Goal: Task Accomplishment & Management: Complete application form

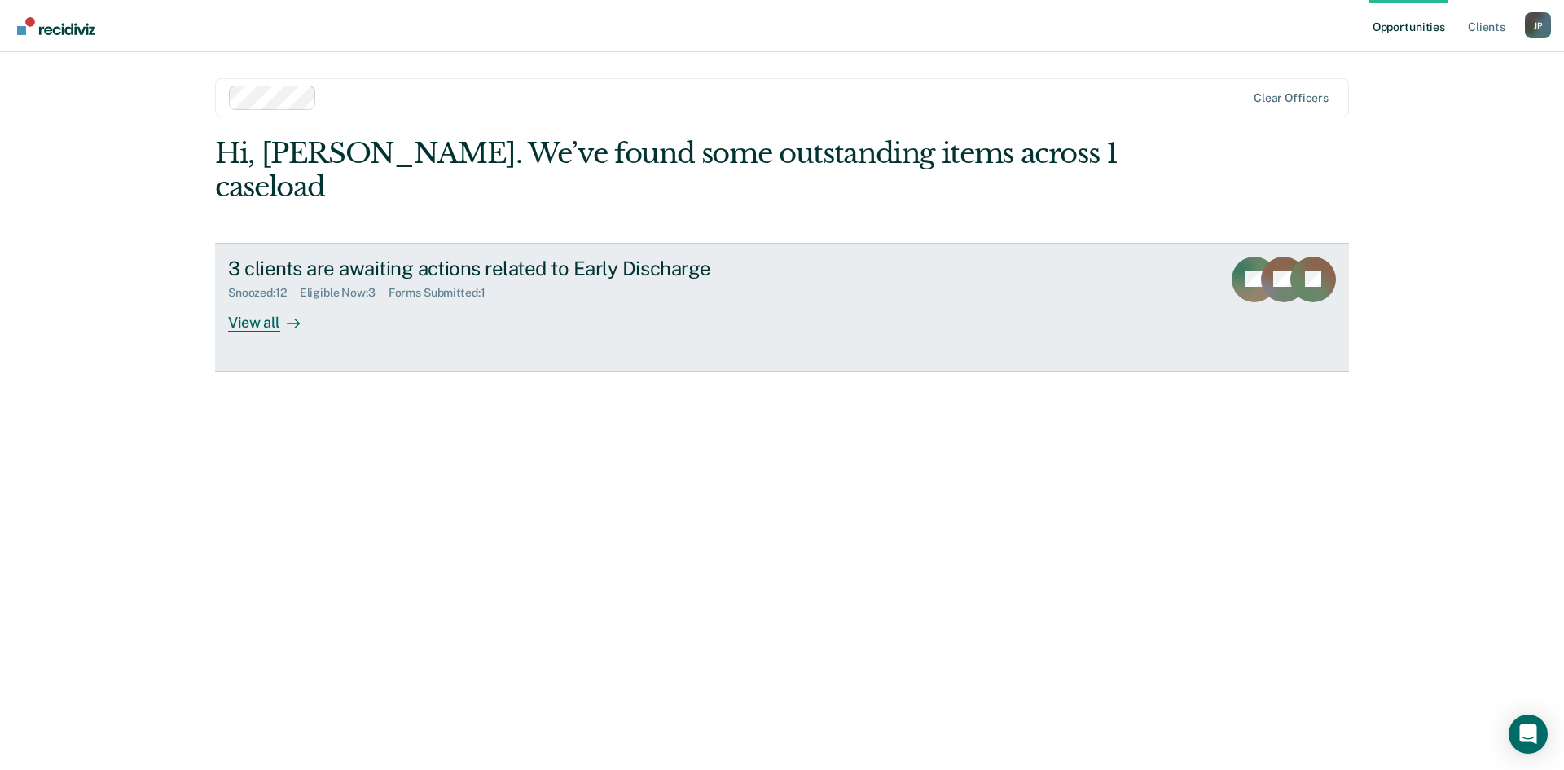
click at [267, 300] on div "View all" at bounding box center [273, 316] width 91 height 32
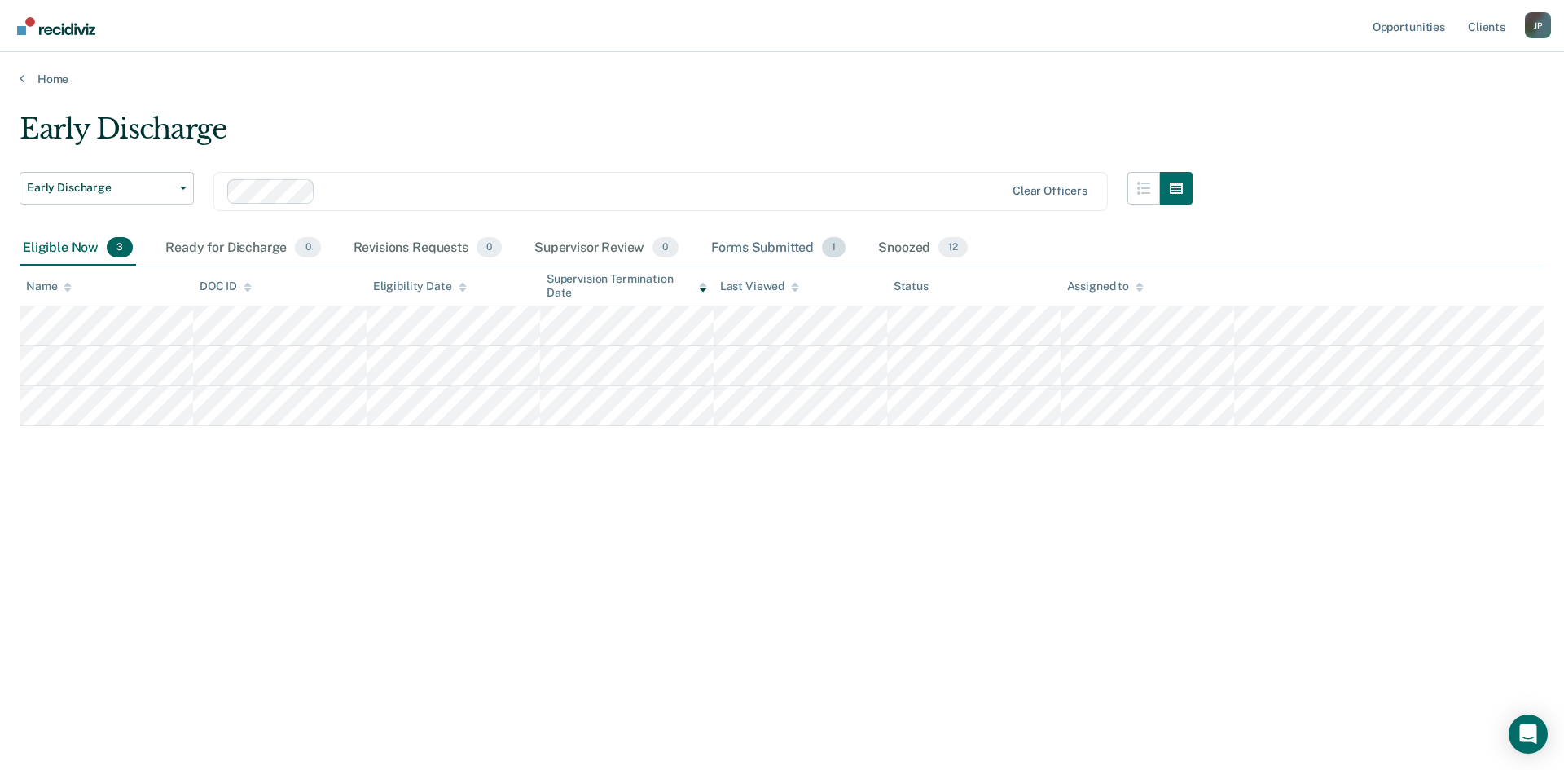
click at [817, 252] on div "Forms Submitted 1" at bounding box center [779, 248] width 142 height 36
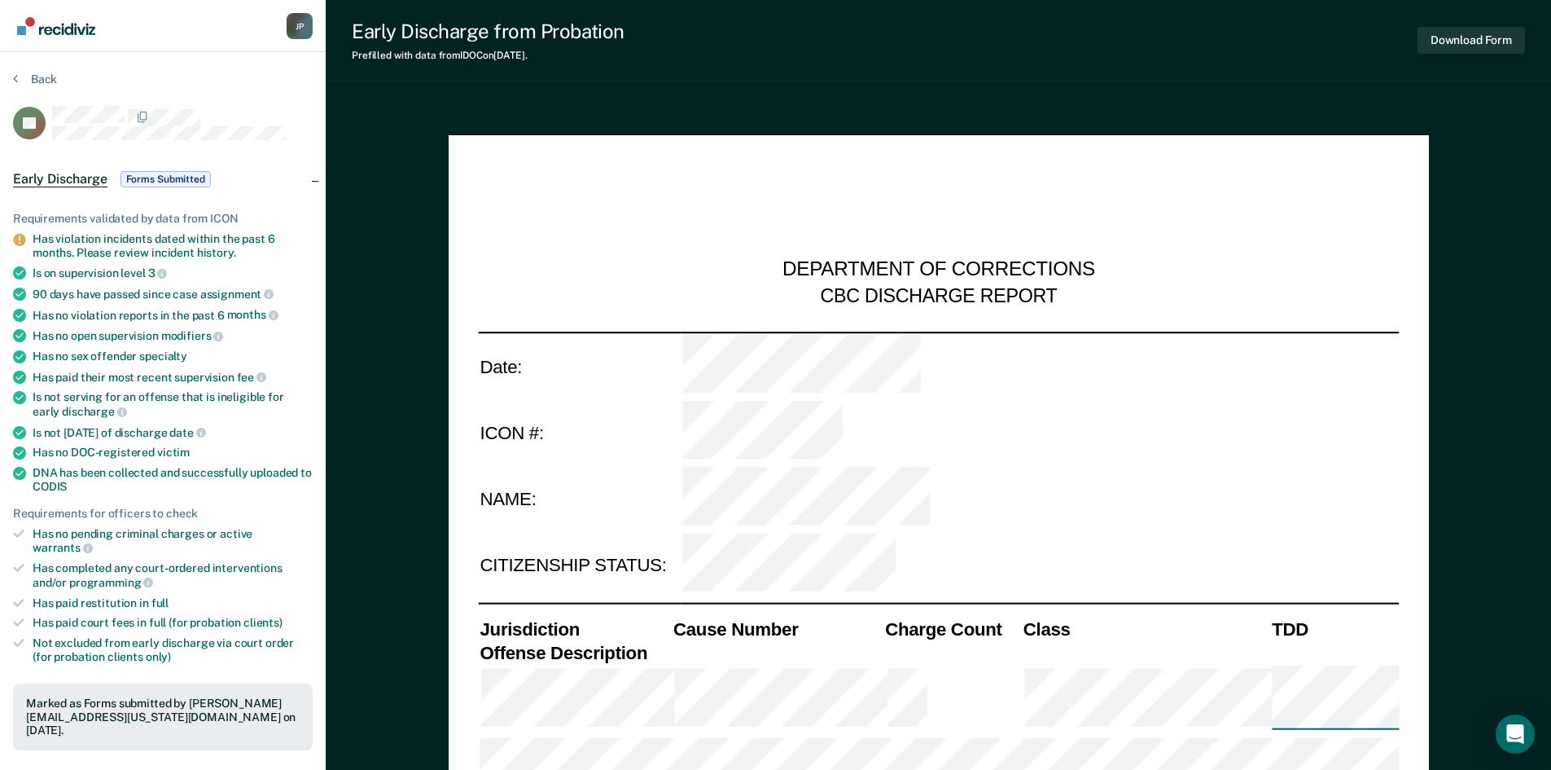
type textarea "x"
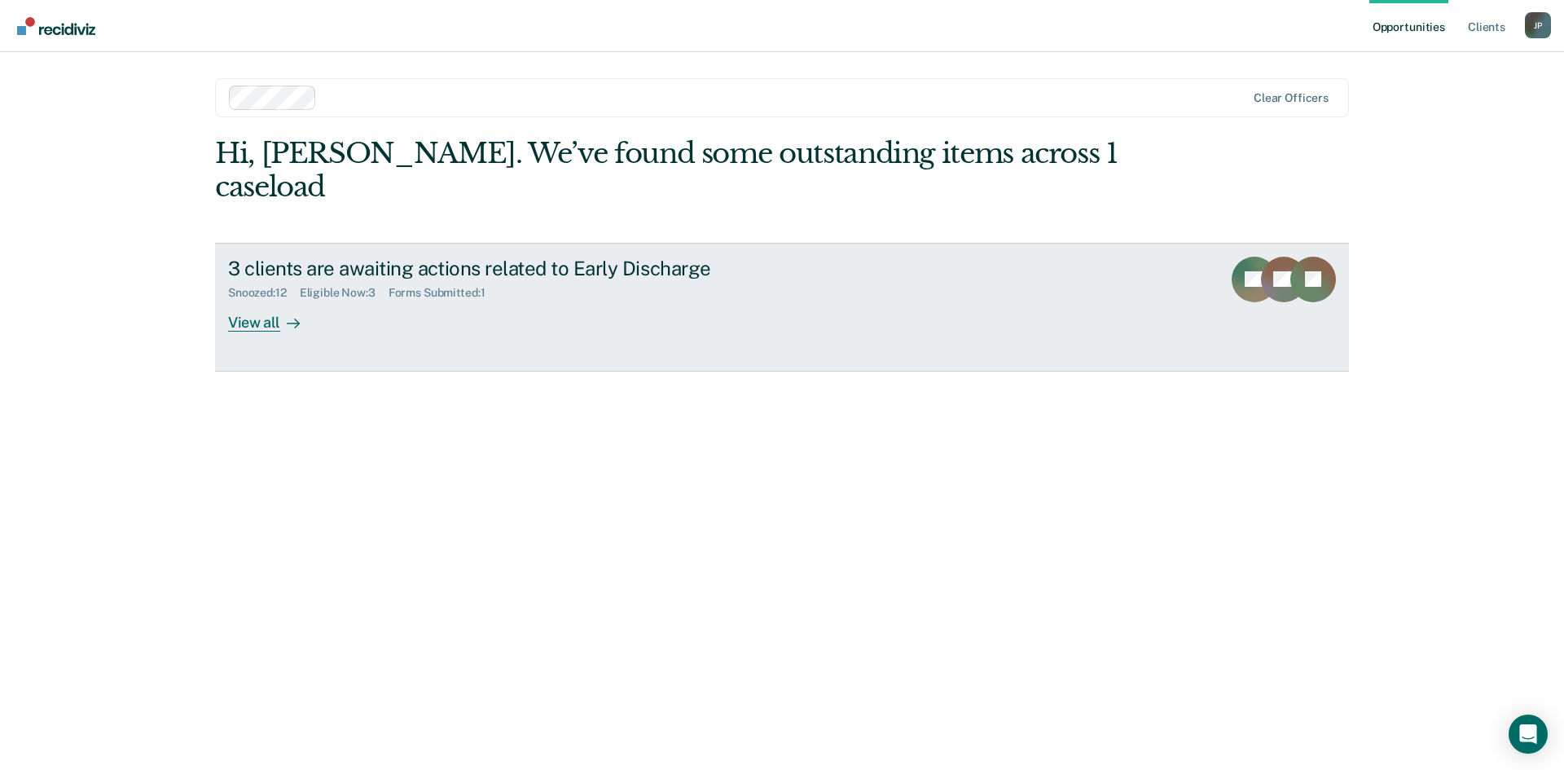
click at [251, 300] on div "View all" at bounding box center [273, 316] width 91 height 32
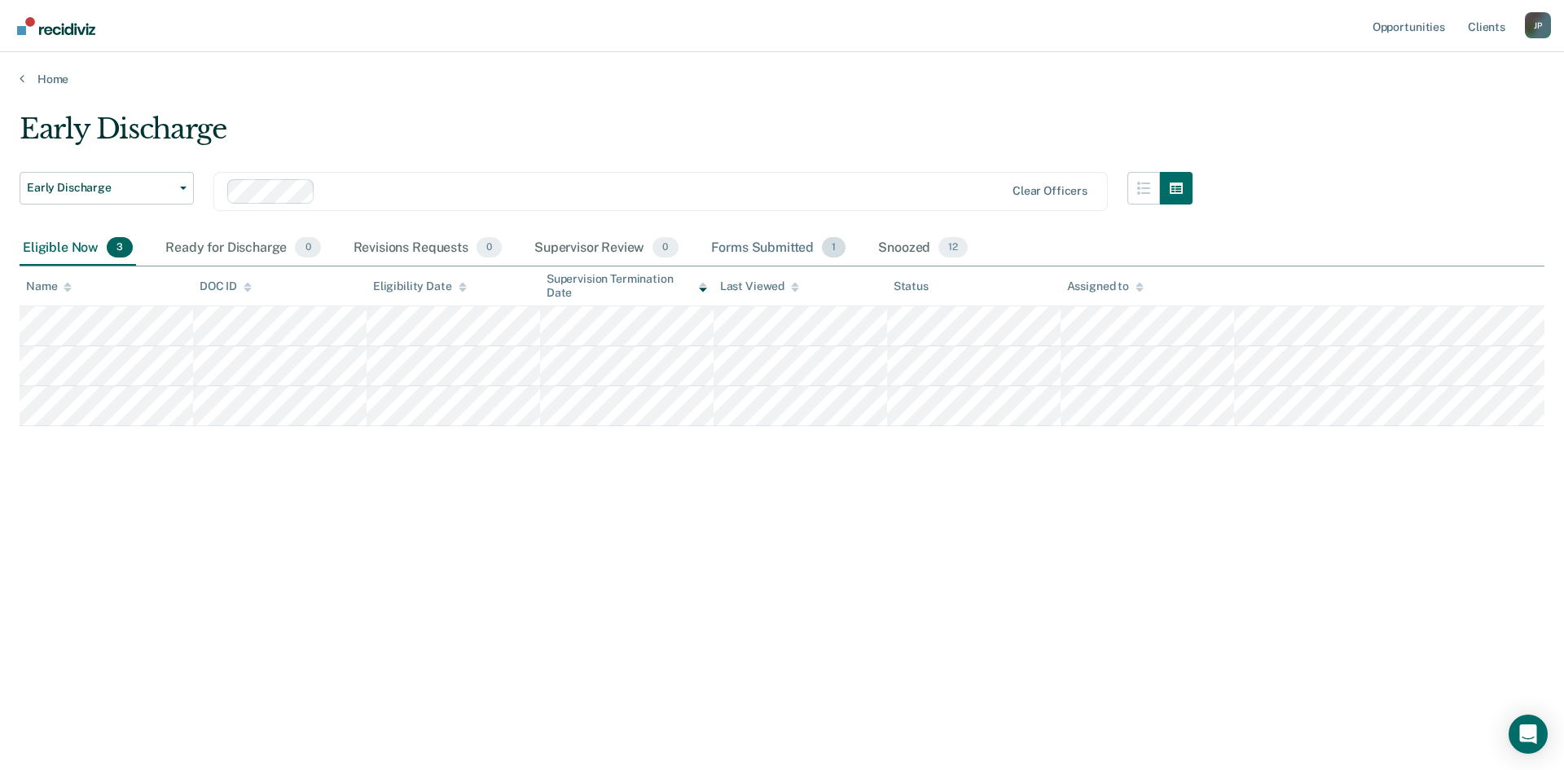
click at [767, 253] on div "Forms Submitted 1" at bounding box center [779, 248] width 142 height 36
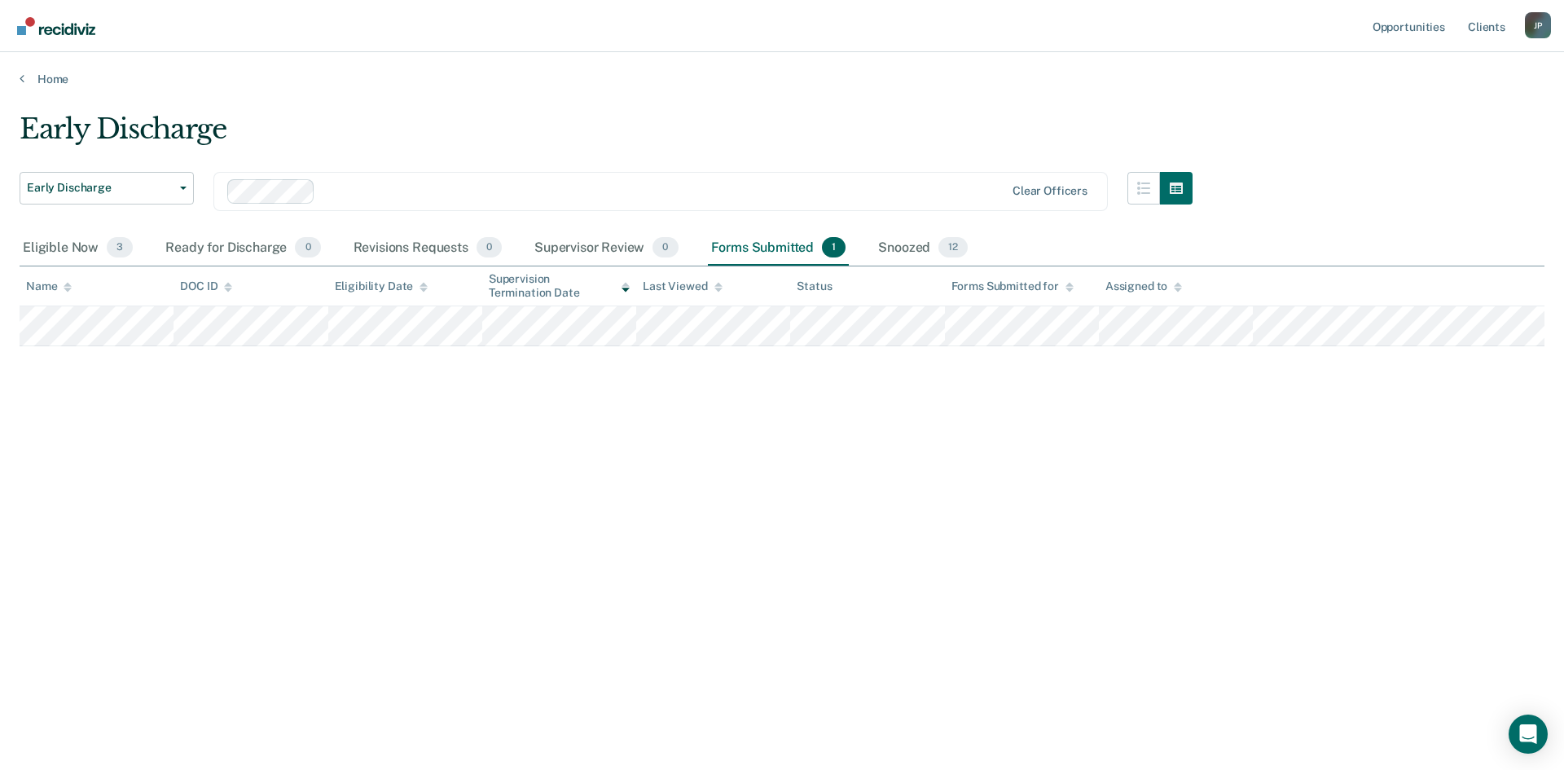
click at [587, 281] on div "Supervision Termination Date" at bounding box center [559, 286] width 141 height 28
click at [627, 287] on icon at bounding box center [625, 287] width 8 height 11
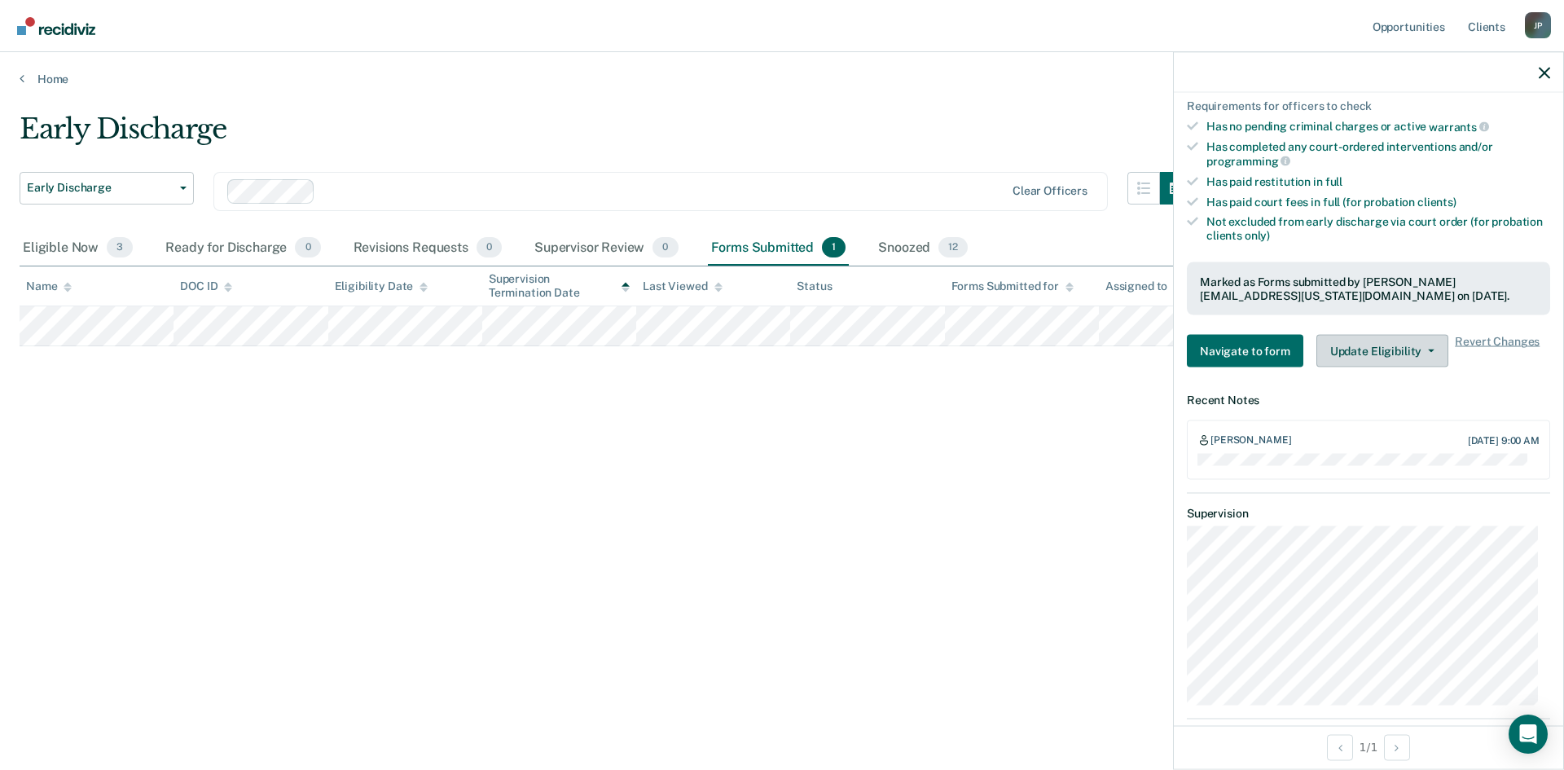
scroll to position [407, 0]
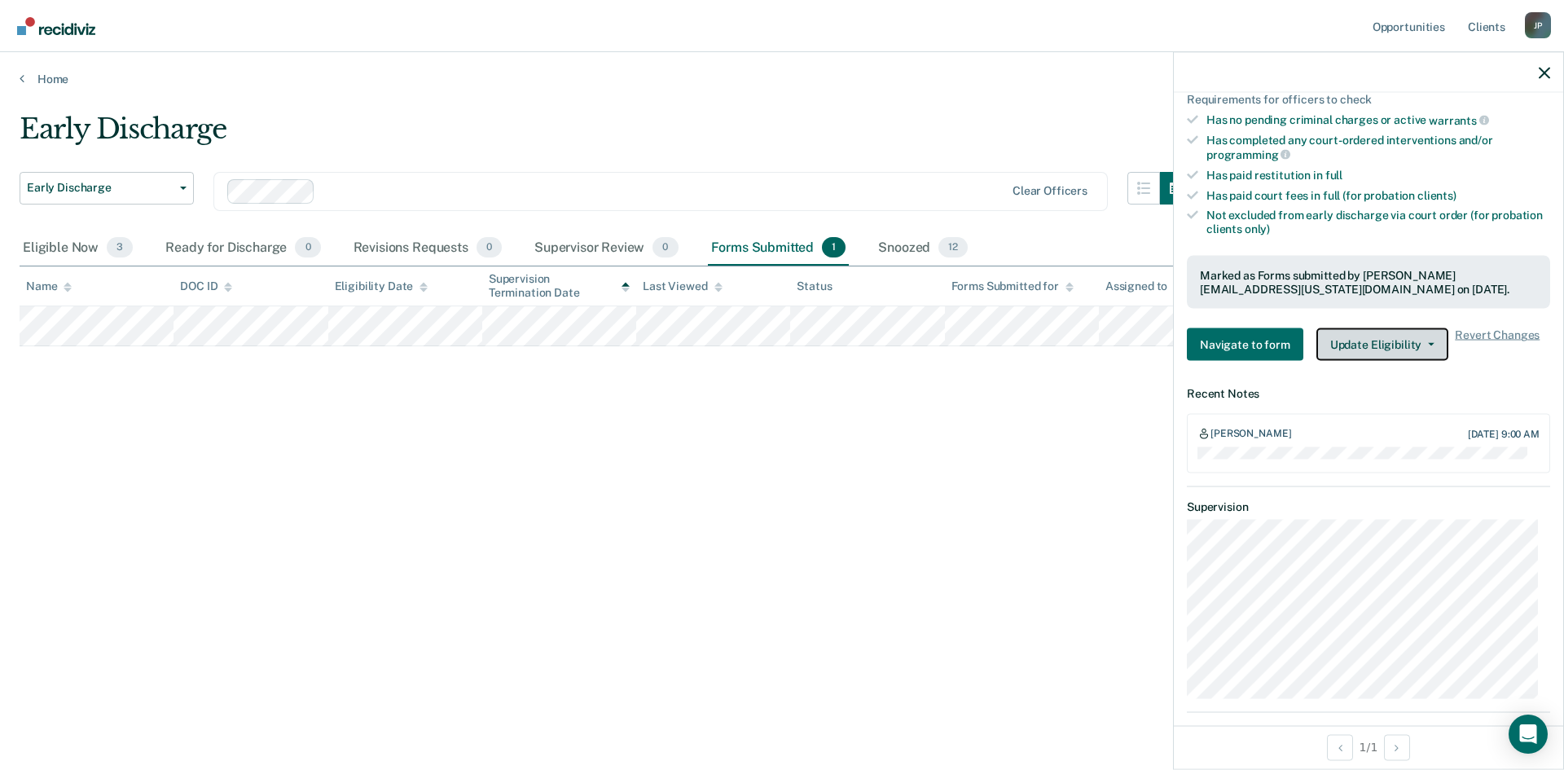
click at [1419, 345] on button "Update Eligibility" at bounding box center [1382, 344] width 132 height 33
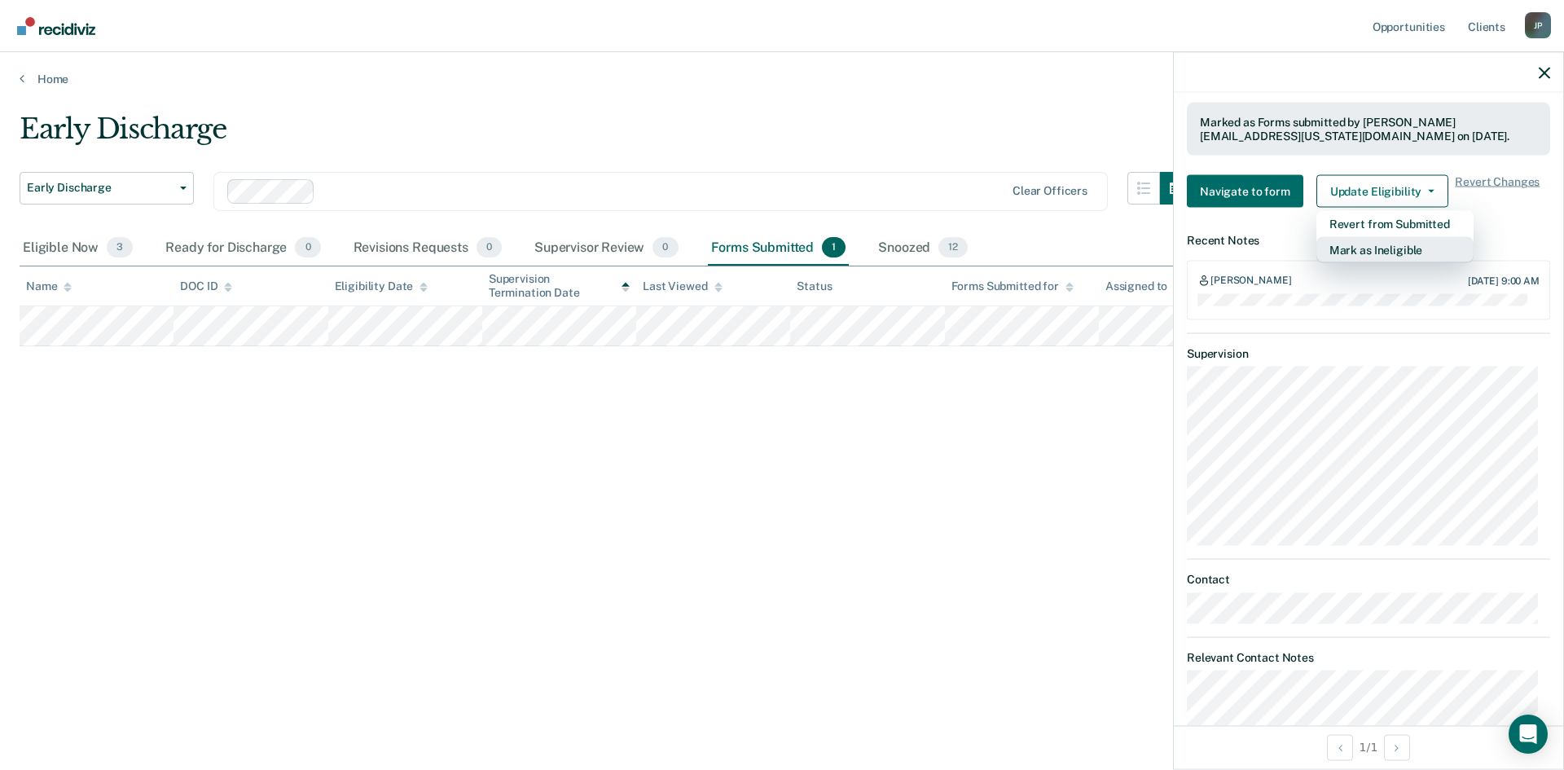
scroll to position [479, 0]
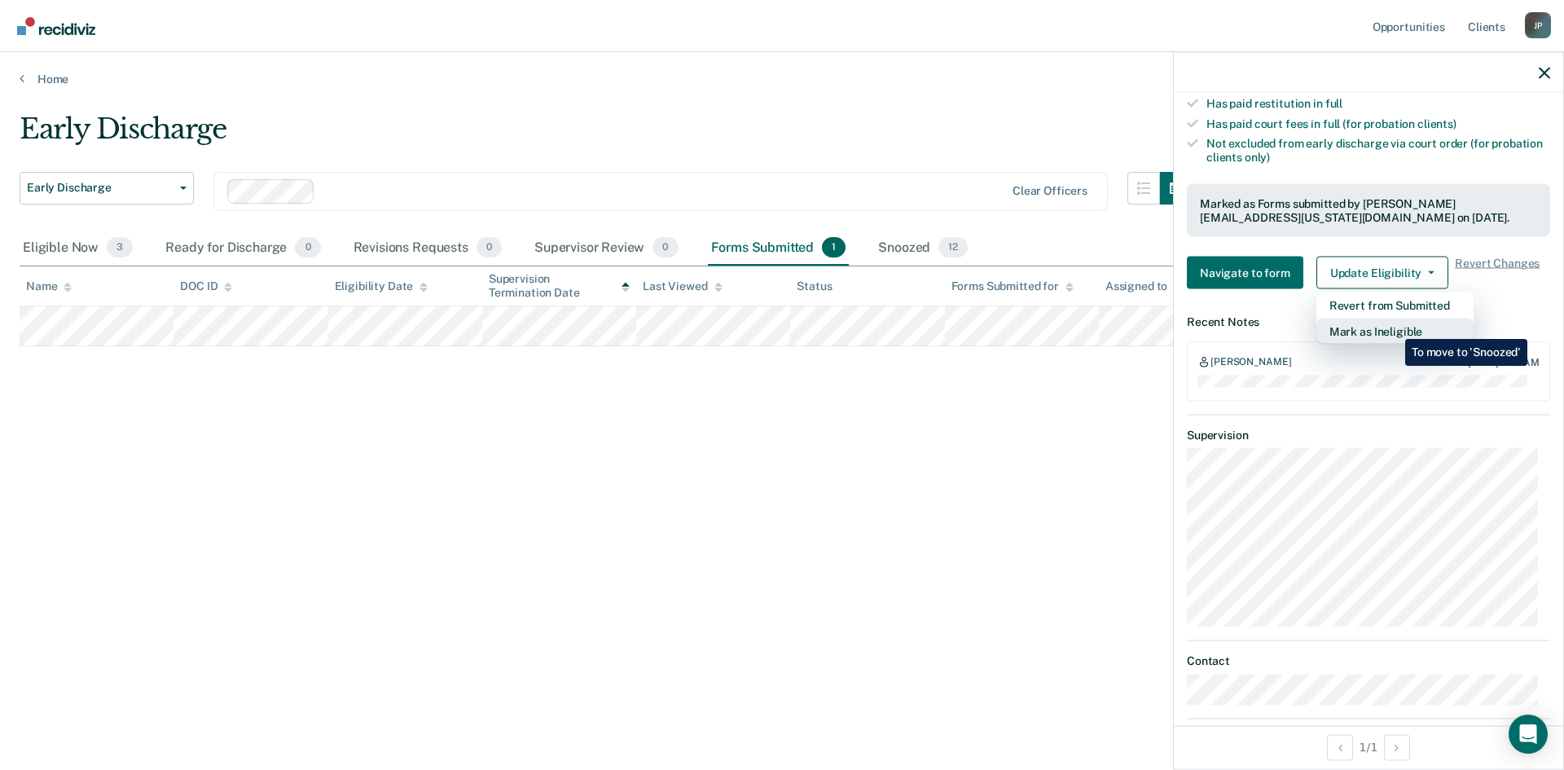
click at [1393, 327] on button "Mark as Ineligible" at bounding box center [1394, 331] width 157 height 26
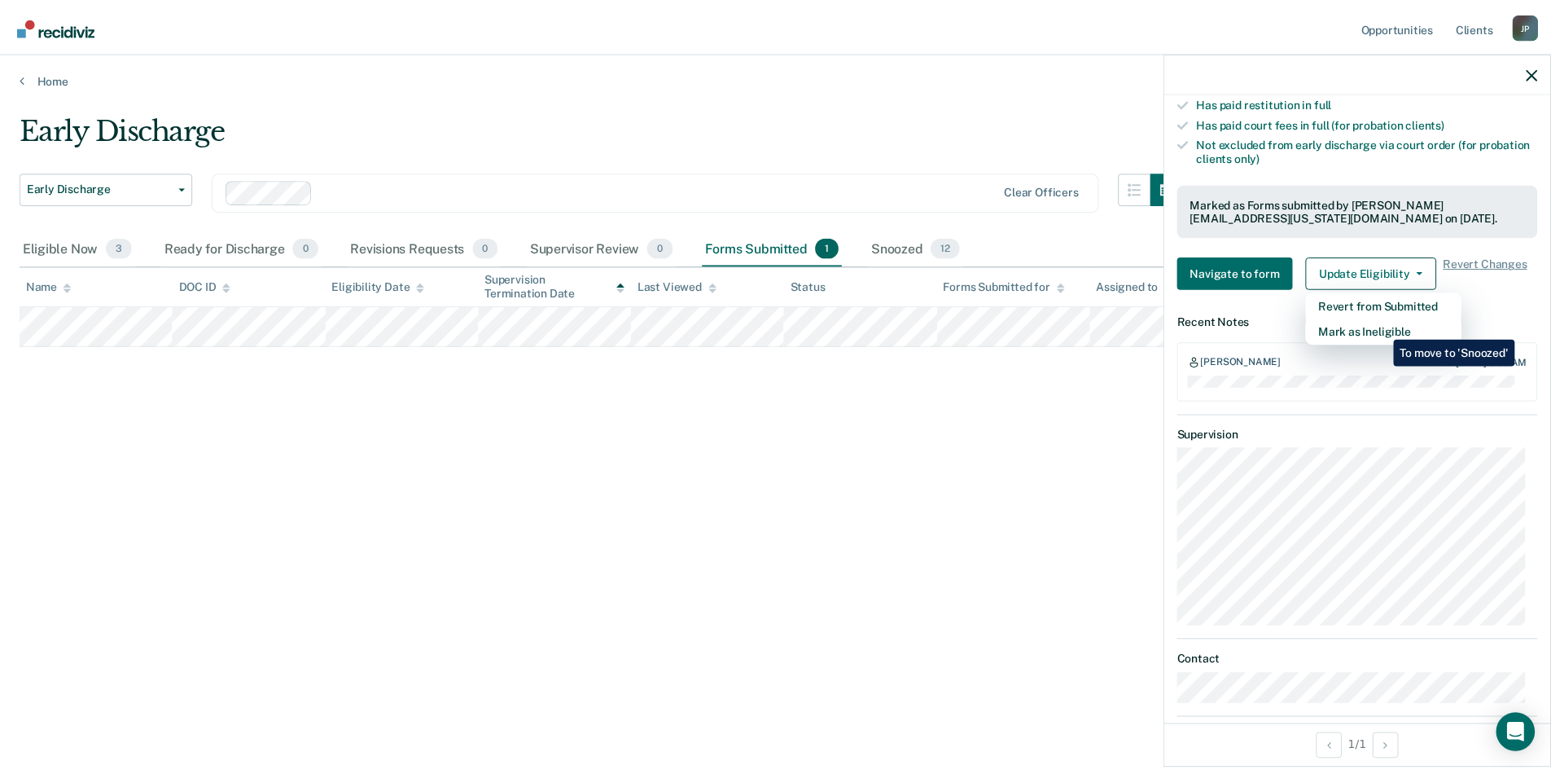
scroll to position [47, 0]
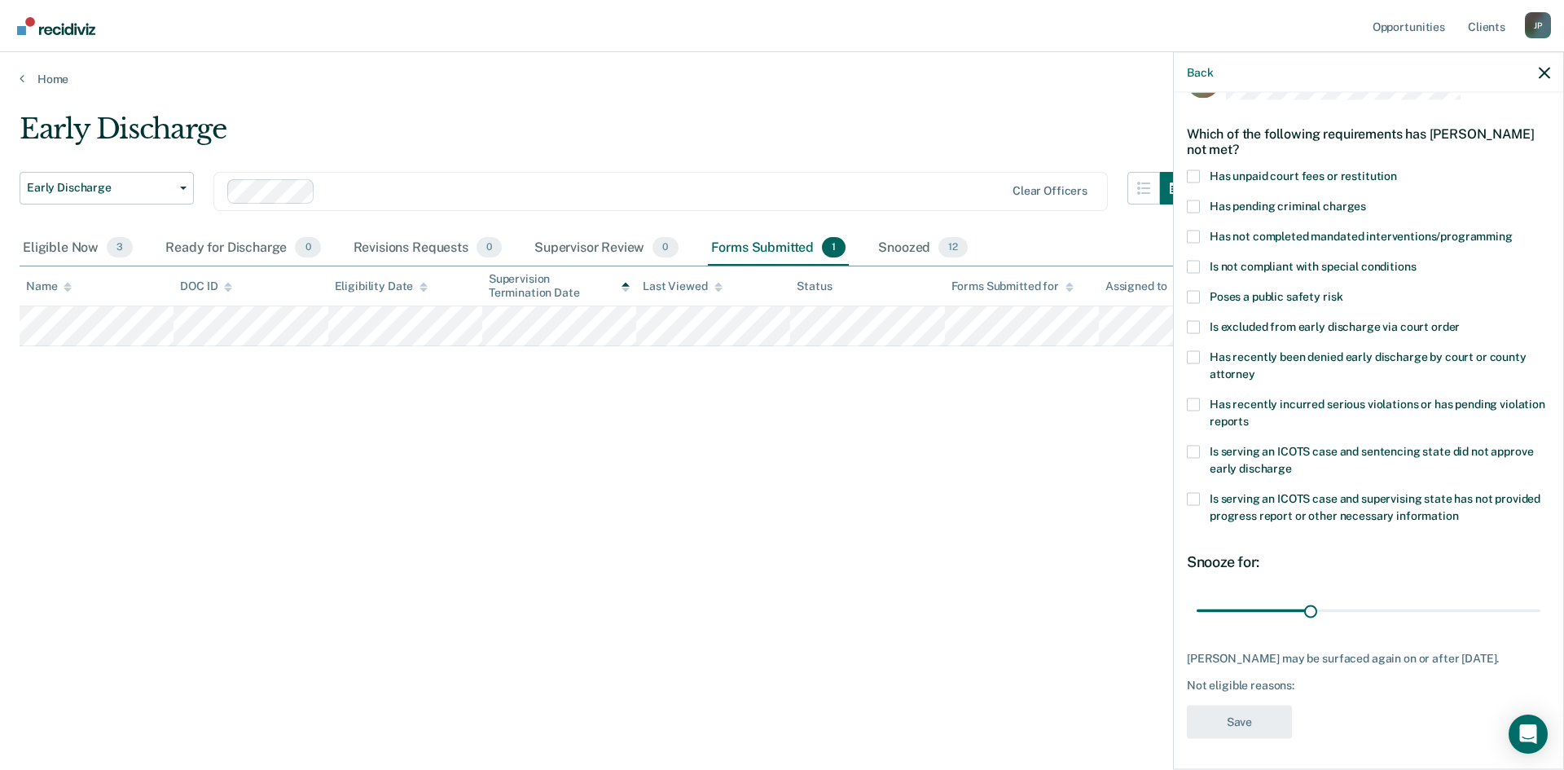
click at [1196, 326] on span at bounding box center [1193, 326] width 13 height 13
click at [1459, 320] on input "Is excluded from early discharge via court order" at bounding box center [1459, 320] width 0 height 0
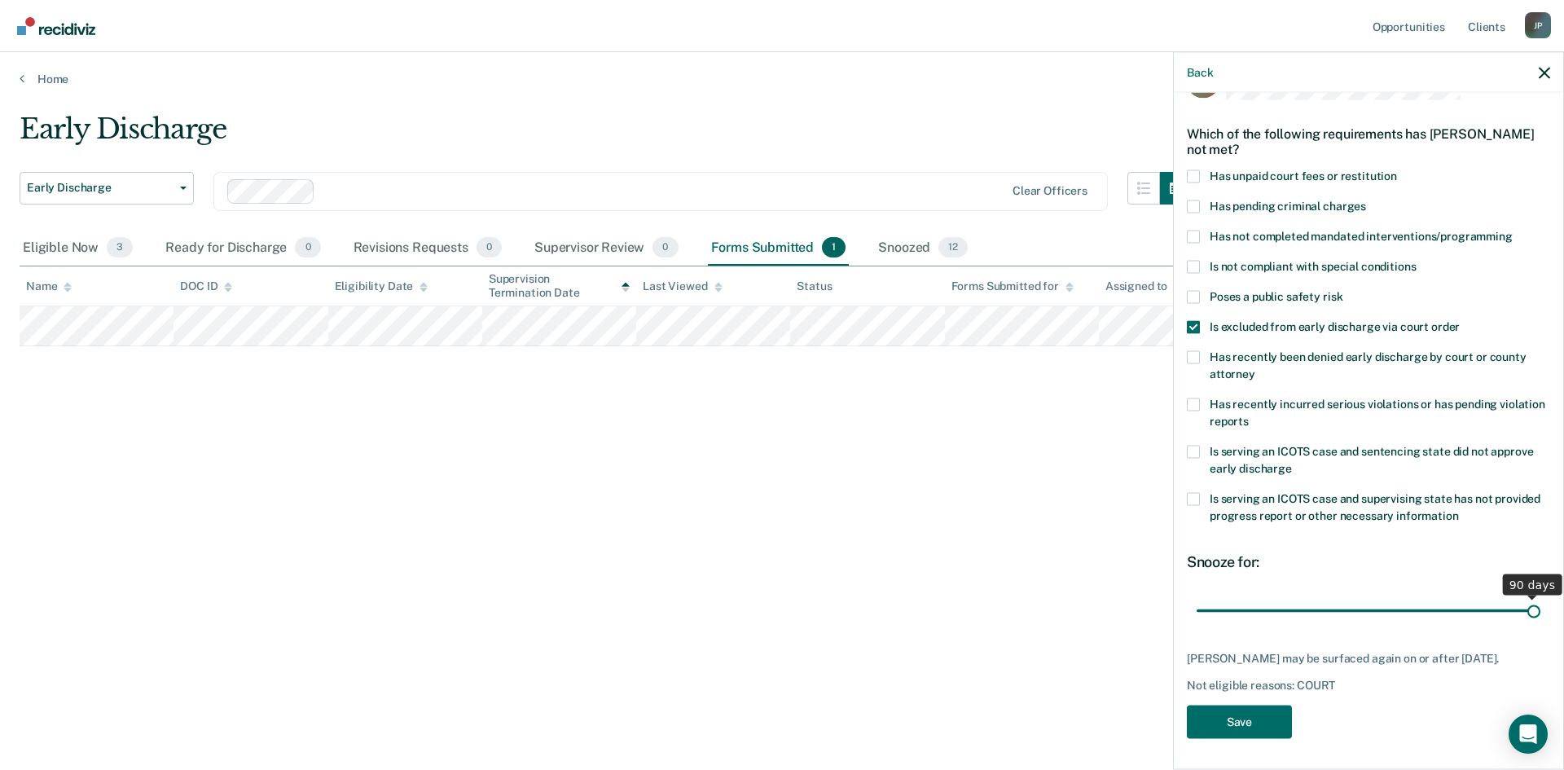
drag, startPoint x: 1303, startPoint y: 611, endPoint x: 1523, endPoint y: 649, distance: 223.2
type input "90"
click at [1523, 625] on input "range" at bounding box center [1368, 610] width 344 height 29
click at [1242, 727] on button "Save" at bounding box center [1239, 720] width 105 height 33
